Goal: Browse casually

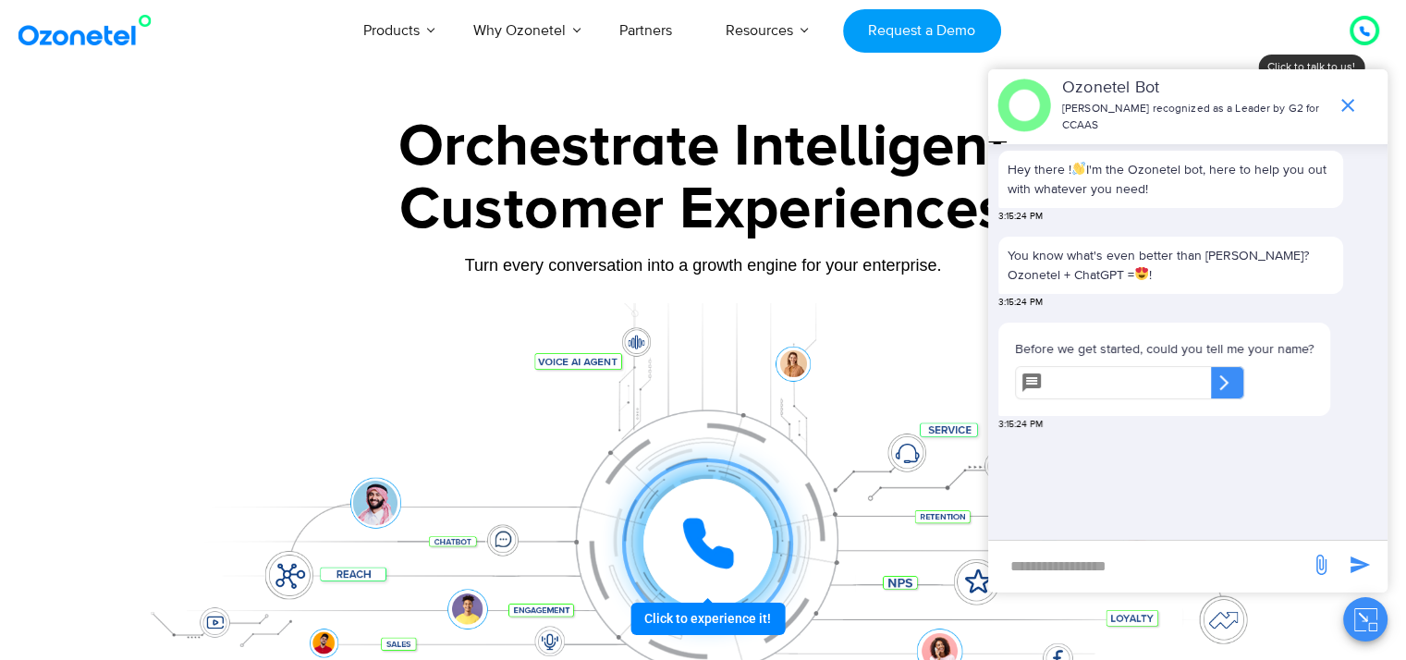
click at [714, 613] on div at bounding box center [708, 544] width 138 height 138
